Goal: Find specific page/section: Find specific page/section

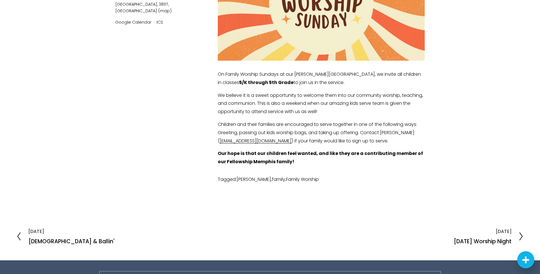
scroll to position [198, 0]
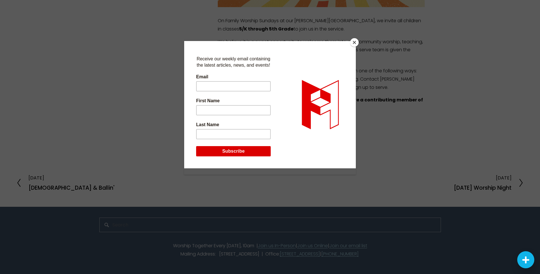
click at [356, 43] on button "Close" at bounding box center [354, 42] width 9 height 9
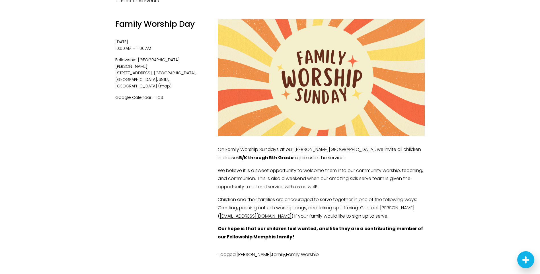
scroll to position [56, 0]
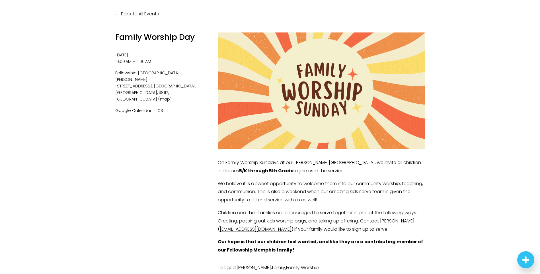
click at [527, 257] on icon "Next Steps Launcher" at bounding box center [525, 259] width 7 height 7
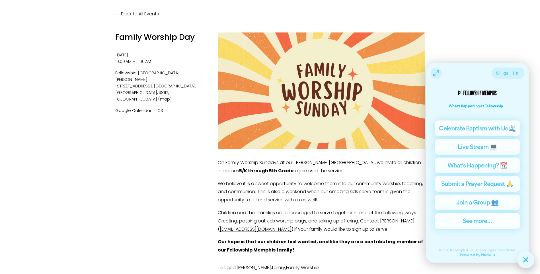
click at [135, 147] on div "Family Worship Day [DATE] 10:00 AM 11:00 AM Fellowship [GEOGRAPHIC_DATA][PERSON…" at bounding box center [161, 152] width 93 height 241
click at [436, 25] on div "Back to All Events Family Worship Day [DATE] 10:00 AM 11:00 AM Fellowship [GEOG…" at bounding box center [270, 142] width 342 height 318
click at [525, 261] on icon "Next Steps Launcher" at bounding box center [526, 260] width 4 height 4
